Goal: Information Seeking & Learning: Check status

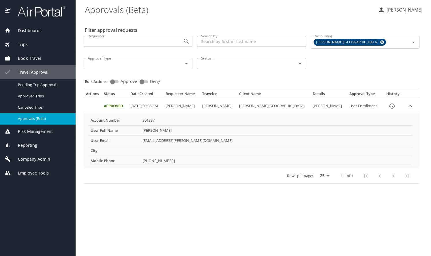
click at [27, 31] on span "Dashboards" at bounding box center [26, 30] width 31 height 6
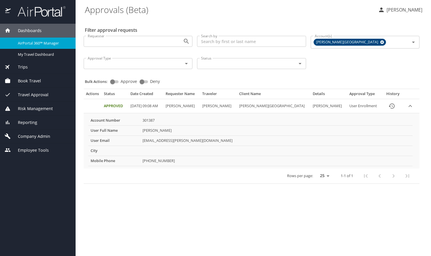
click at [44, 27] on div "Dashboards" at bounding box center [38, 31] width 76 height 14
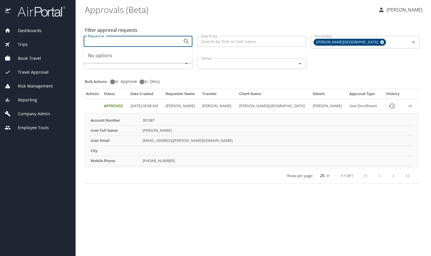
click at [110, 42] on input "Requester" at bounding box center [129, 42] width 88 height 8
click at [22, 44] on span "Trips" at bounding box center [19, 44] width 17 height 6
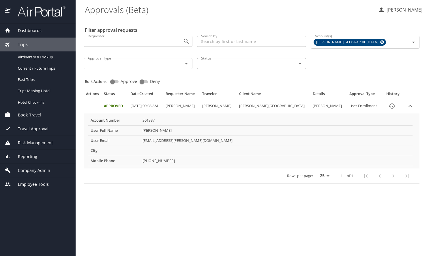
click at [41, 31] on span "Dashboards" at bounding box center [26, 30] width 31 height 6
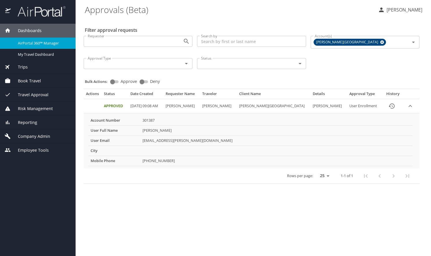
click at [41, 151] on span "Employee Tools" at bounding box center [30, 150] width 38 height 6
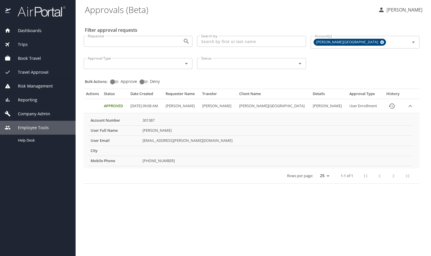
click at [38, 113] on span "Company Admin" at bounding box center [31, 114] width 40 height 6
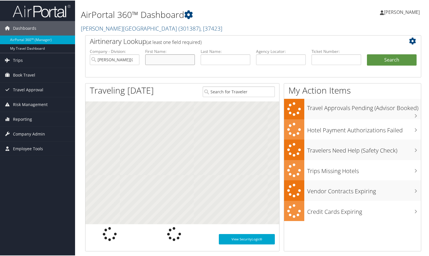
click at [160, 59] on input "text" at bounding box center [170, 59] width 50 height 11
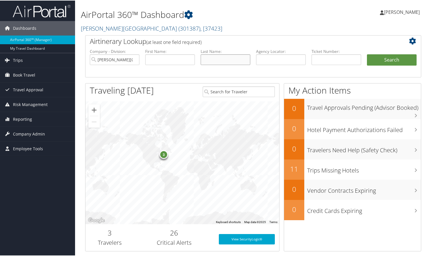
click at [238, 61] on input "text" at bounding box center [226, 59] width 50 height 11
type input "[PERSON_NAME]"
drag, startPoint x: 181, startPoint y: 59, endPoint x: 71, endPoint y: 53, distance: 110.7
click at [71, 53] on div "Dashboards AirPortal 360™ (Manager) My Travel Dashboard Trips Airtinerary® Look…" at bounding box center [215, 248] width 431 height 496
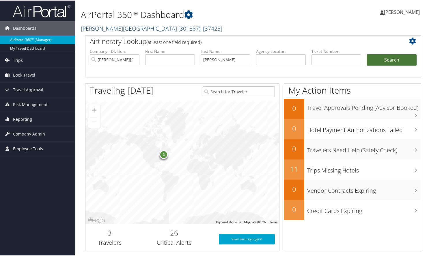
click at [394, 61] on button "Search" at bounding box center [392, 60] width 50 height 12
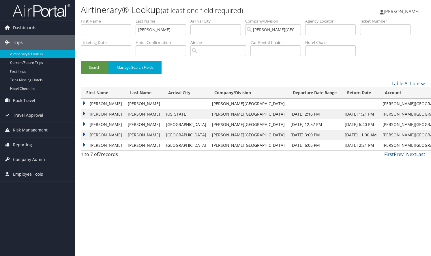
click at [97, 135] on td "NICK" at bounding box center [103, 135] width 44 height 10
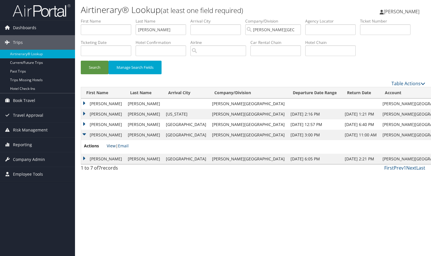
click at [108, 145] on link "View" at bounding box center [111, 145] width 9 height 5
